Goal: Find specific page/section: Find specific page/section

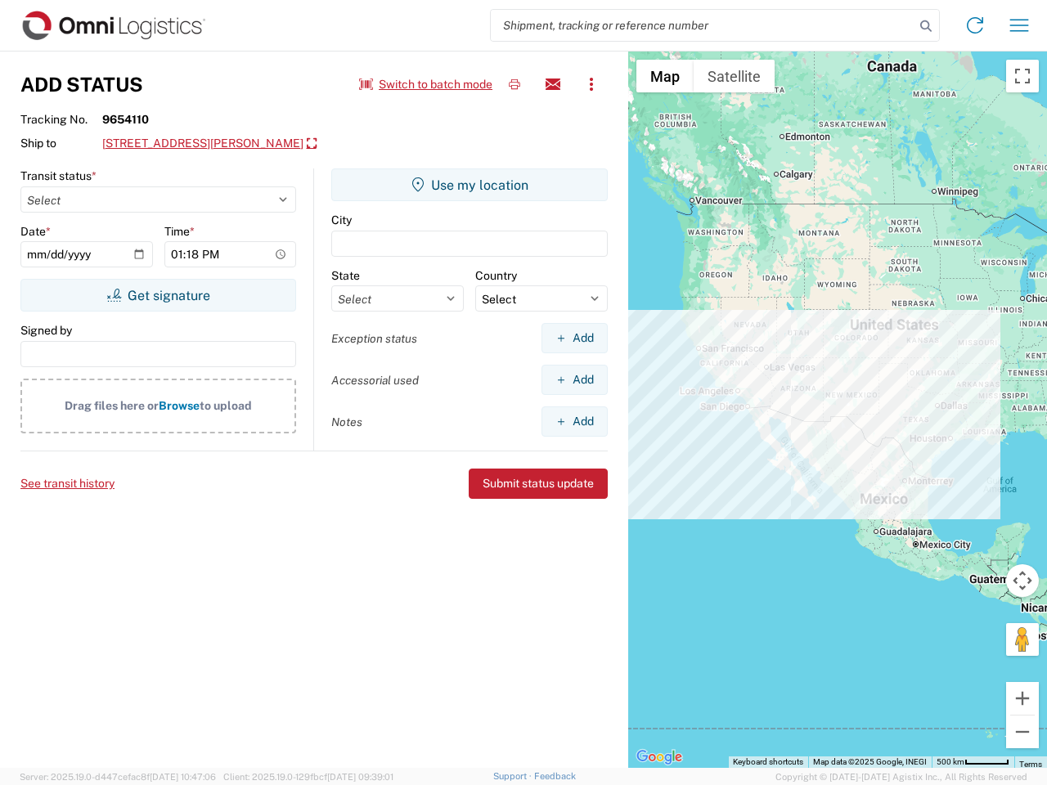
click at [703, 25] on input "search" at bounding box center [703, 25] width 424 height 31
click at [926, 26] on icon at bounding box center [926, 26] width 23 height 23
click at [975, 25] on icon at bounding box center [975, 25] width 26 height 26
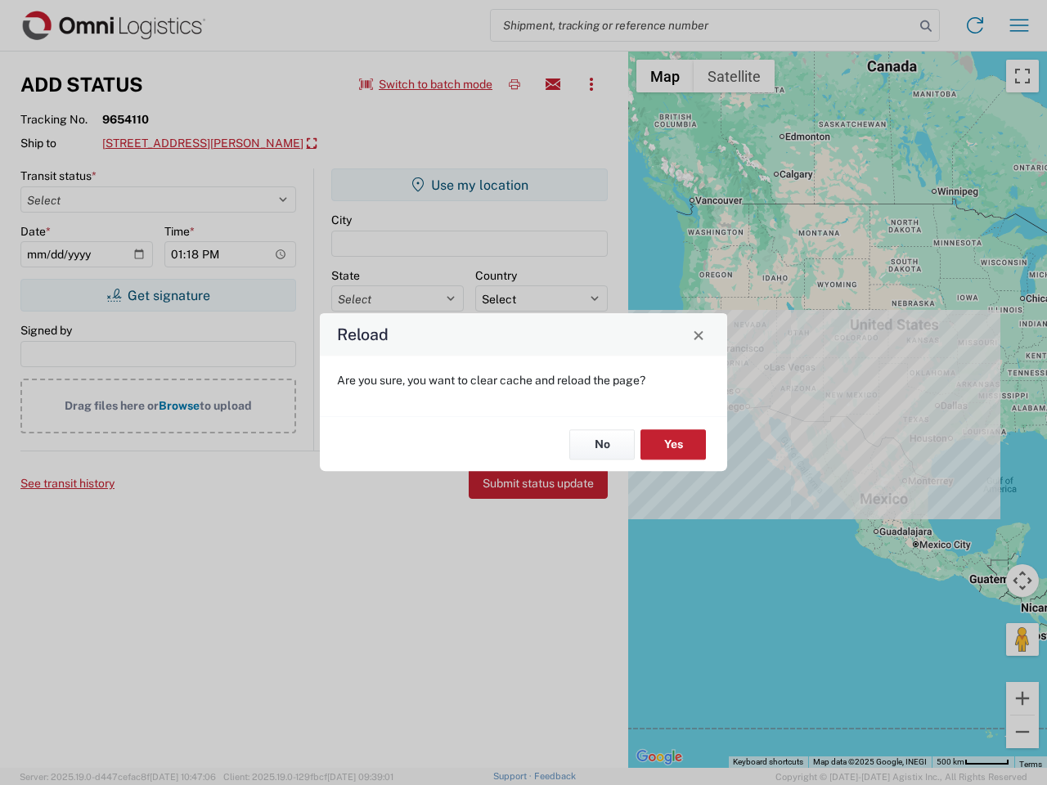
click at [1019, 25] on div "Reload Are you sure, you want to clear cache and reload the page? No Yes" at bounding box center [523, 392] width 1047 height 785
click at [426, 84] on div "Reload Are you sure, you want to clear cache and reload the page? No Yes" at bounding box center [523, 392] width 1047 height 785
click at [515, 84] on div "Reload Are you sure, you want to clear cache and reload the page? No Yes" at bounding box center [523, 392] width 1047 height 785
click at [553, 84] on div "Reload Are you sure, you want to clear cache and reload the page? No Yes" at bounding box center [523, 392] width 1047 height 785
click at [592, 84] on div "Reload Are you sure, you want to clear cache and reload the page? No Yes" at bounding box center [523, 392] width 1047 height 785
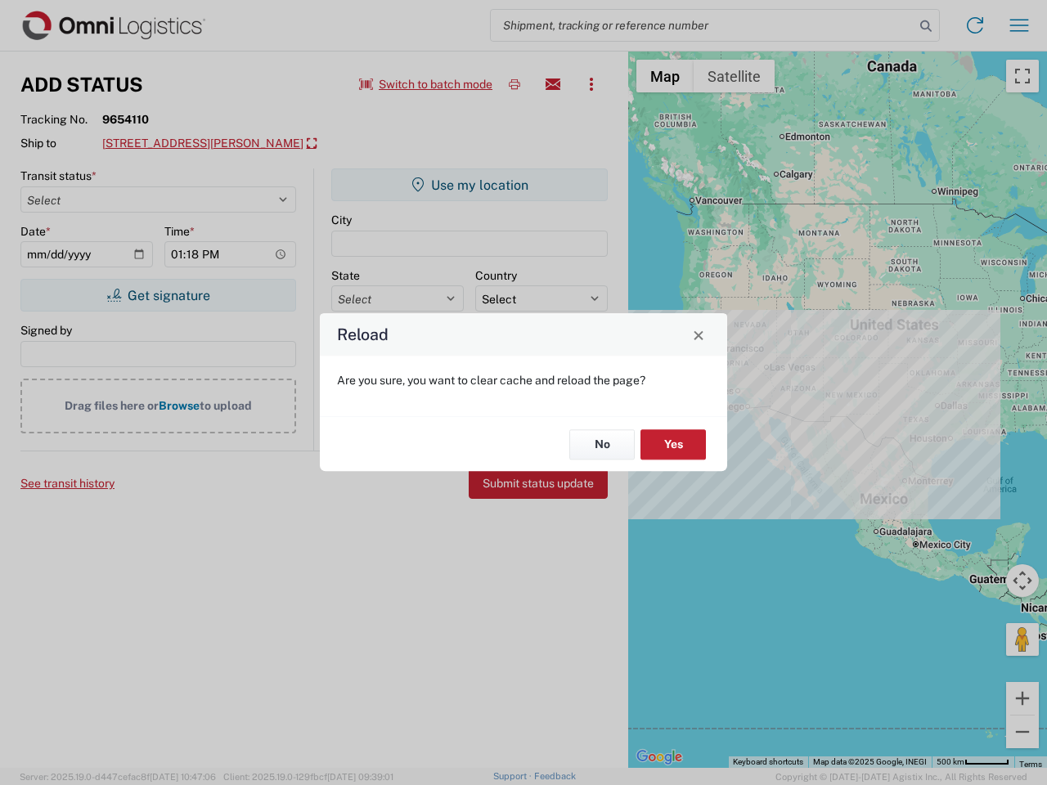
click at [244, 144] on div "Reload Are you sure, you want to clear cache and reload the page? No Yes" at bounding box center [523, 392] width 1047 height 785
click at [158, 295] on div "Reload Are you sure, you want to clear cache and reload the page? No Yes" at bounding box center [523, 392] width 1047 height 785
